Goal: Information Seeking & Learning: Learn about a topic

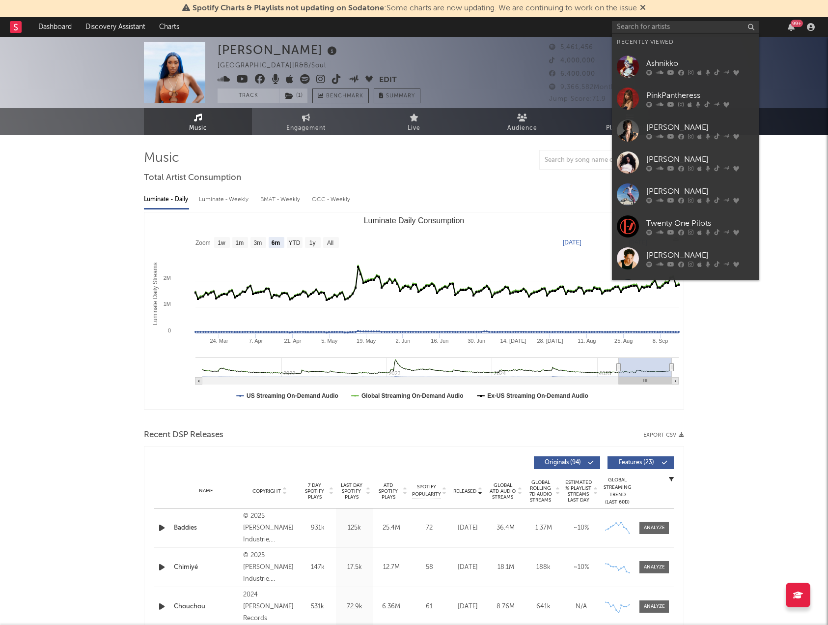
select select "6m"
click at [686, 31] on input "text" at bounding box center [685, 27] width 147 height 12
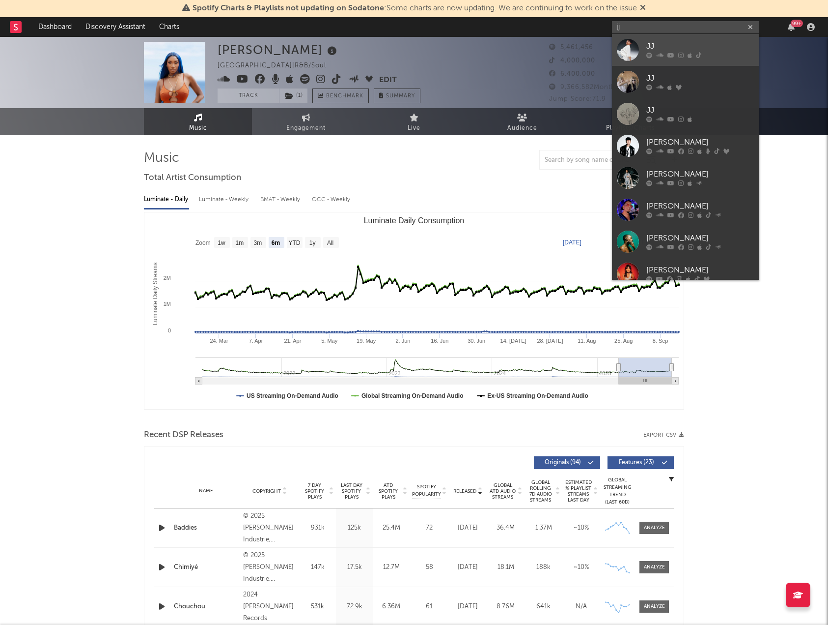
type input "jj"
click at [700, 41] on div "JJ" at bounding box center [701, 47] width 108 height 12
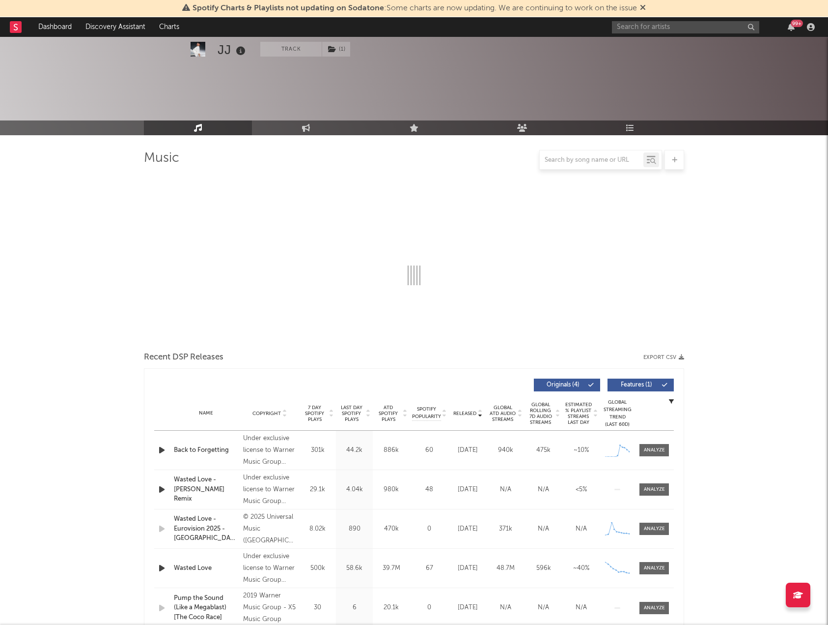
select select "6m"
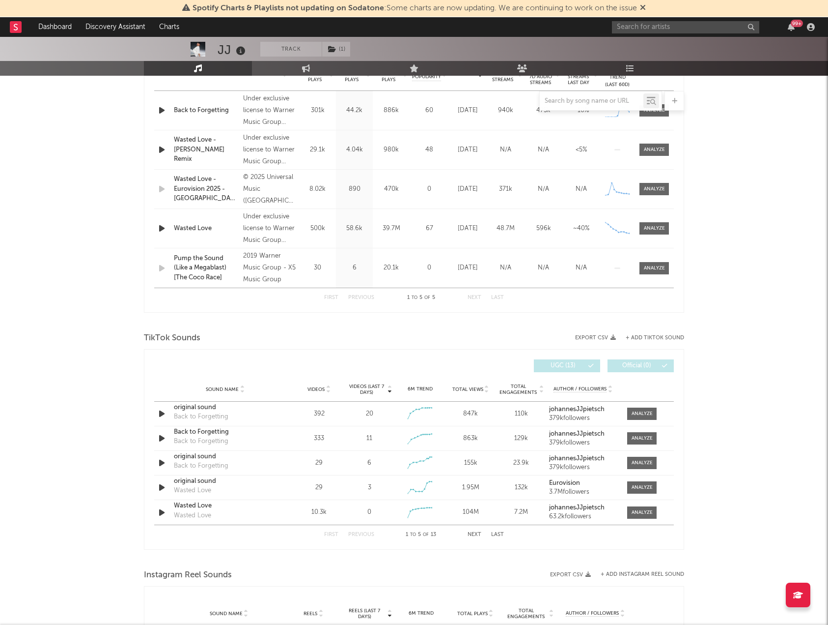
scroll to position [422, 0]
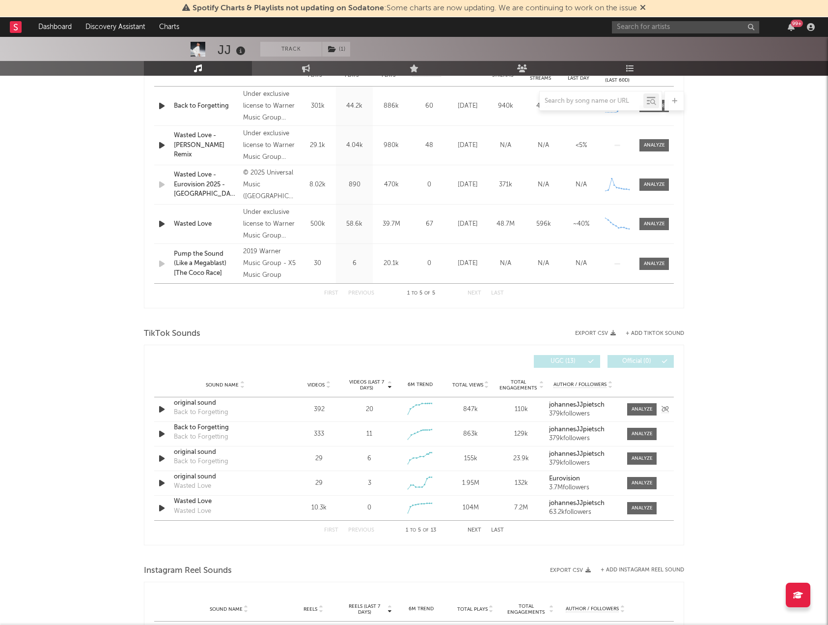
click at [231, 404] on div "original sound" at bounding box center [225, 403] width 103 height 10
click at [253, 430] on div "Back to Forgetting" at bounding box center [225, 428] width 103 height 10
click at [468, 530] on button "Next" at bounding box center [475, 529] width 14 height 5
